Goal: Information Seeking & Learning: Learn about a topic

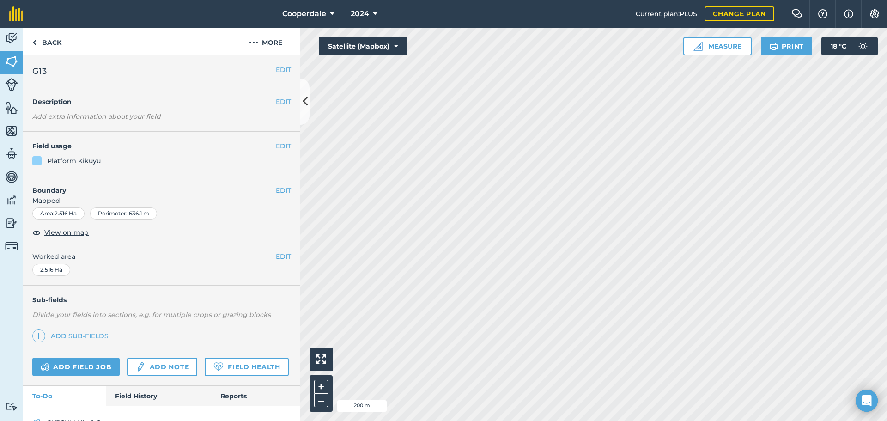
scroll to position [48, 0]
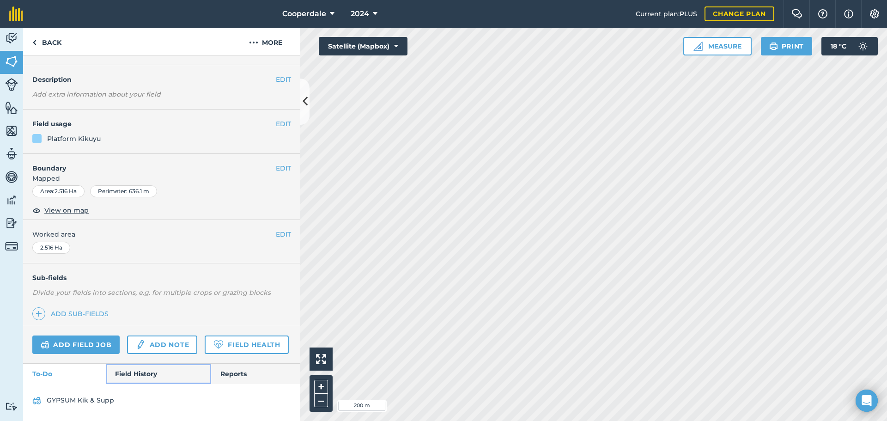
click at [129, 373] on link "Field History" at bounding box center [158, 373] width 105 height 20
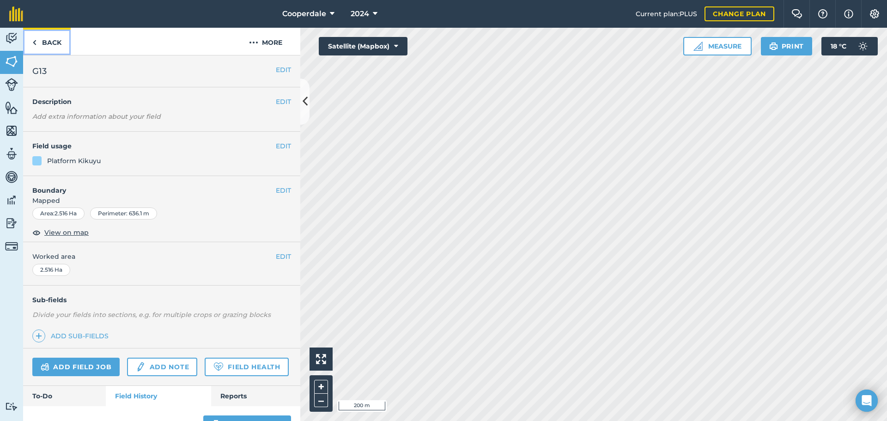
click at [45, 37] on link "Back" at bounding box center [47, 41] width 48 height 27
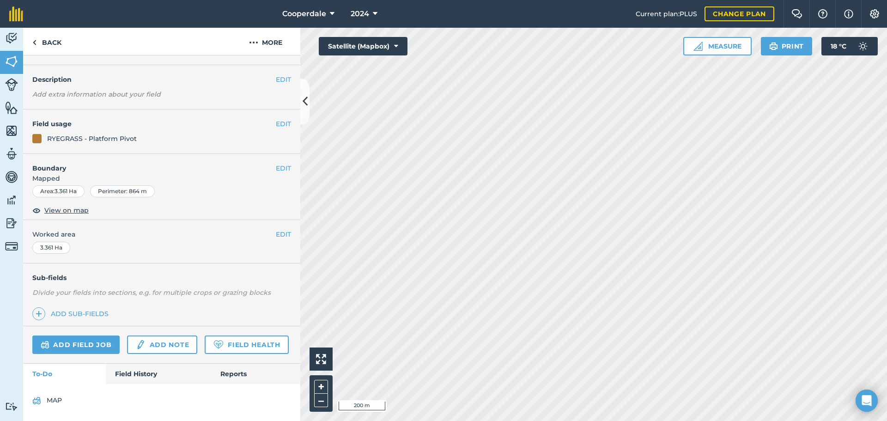
scroll to position [48, 0]
click at [132, 373] on link "Field History" at bounding box center [158, 373] width 105 height 20
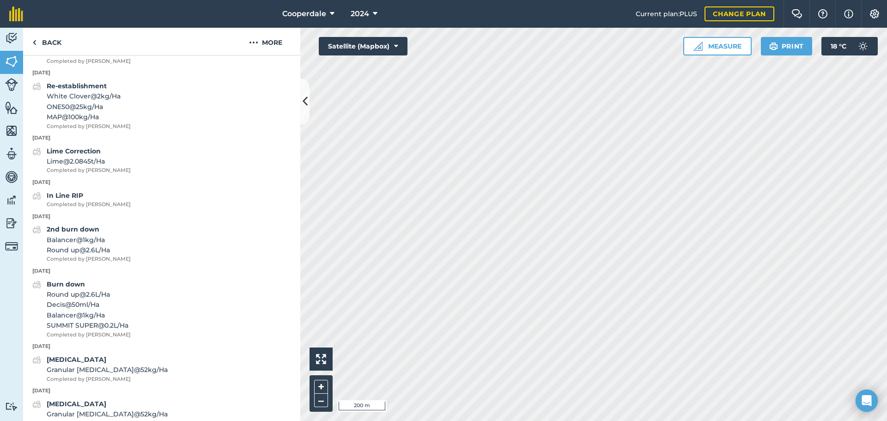
scroll to position [602, 0]
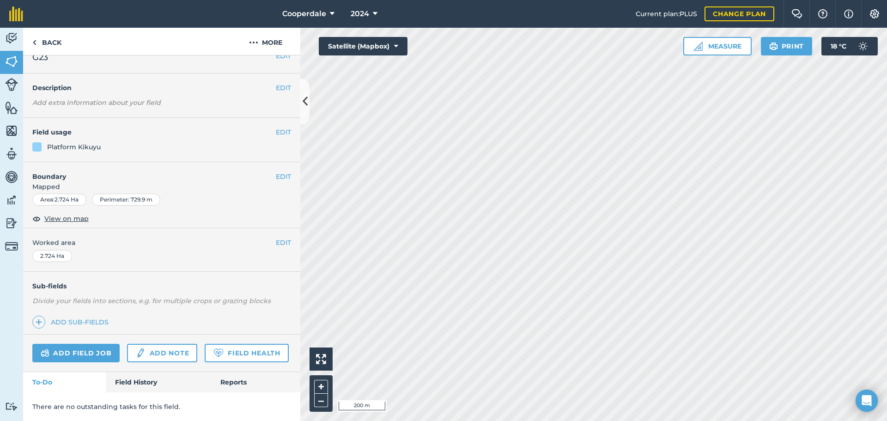
scroll to position [69, 0]
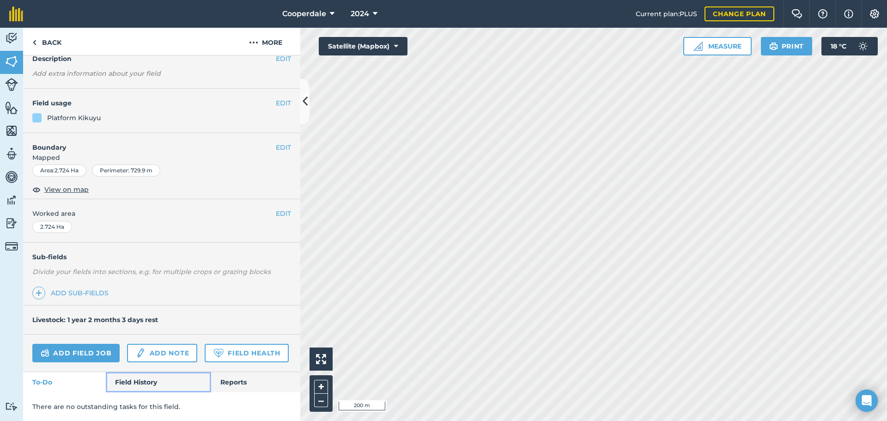
click at [133, 378] on link "Field History" at bounding box center [158, 382] width 105 height 20
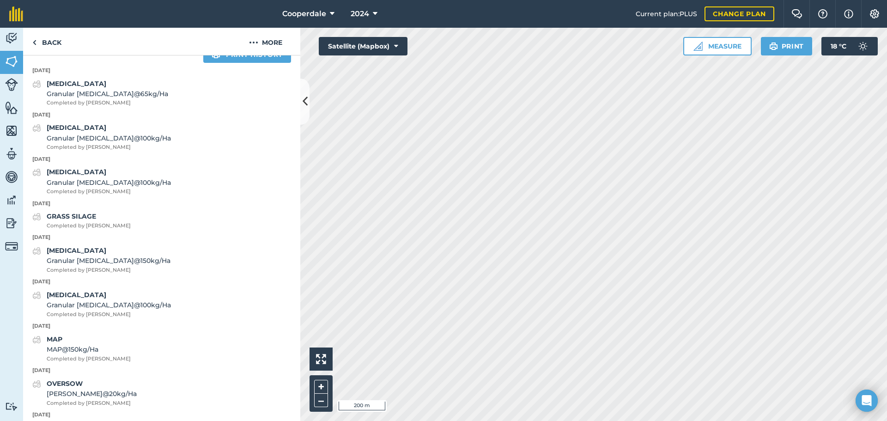
scroll to position [392, 0]
